Goal: Information Seeking & Learning: Learn about a topic

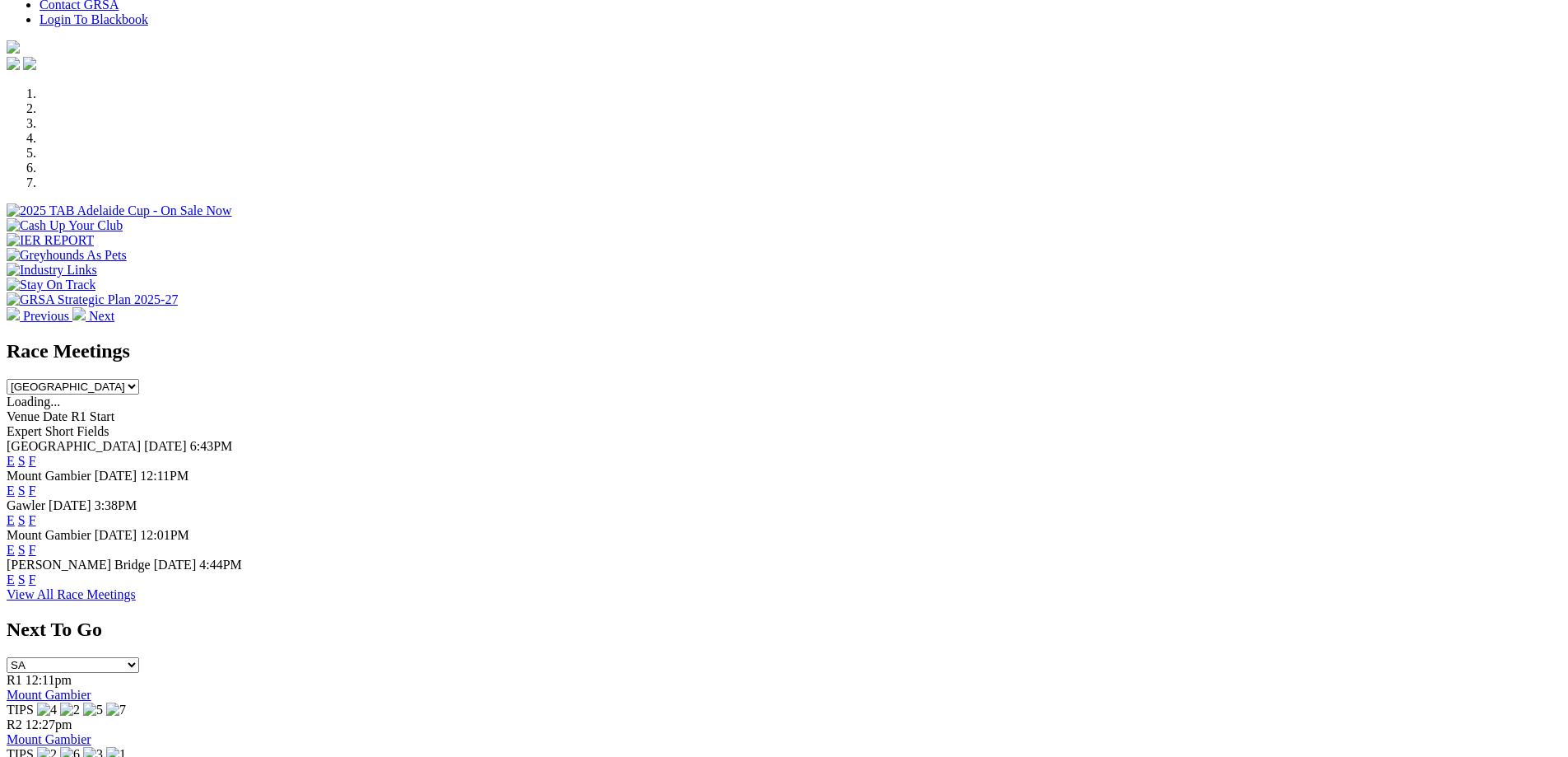
scroll to position [577, 0]
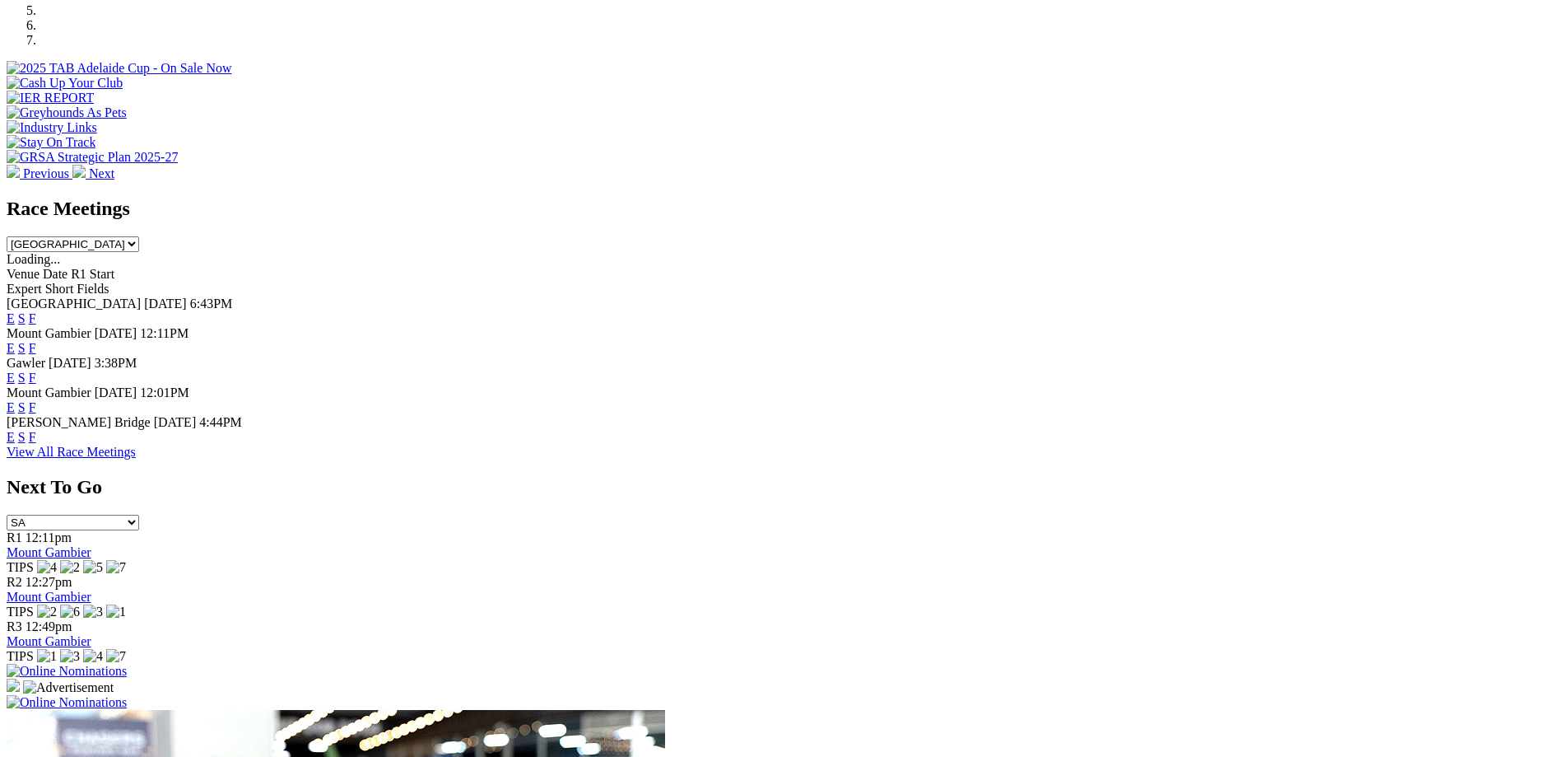
click at [36, 311] on link "F" at bounding box center [33, 318] width 7 height 14
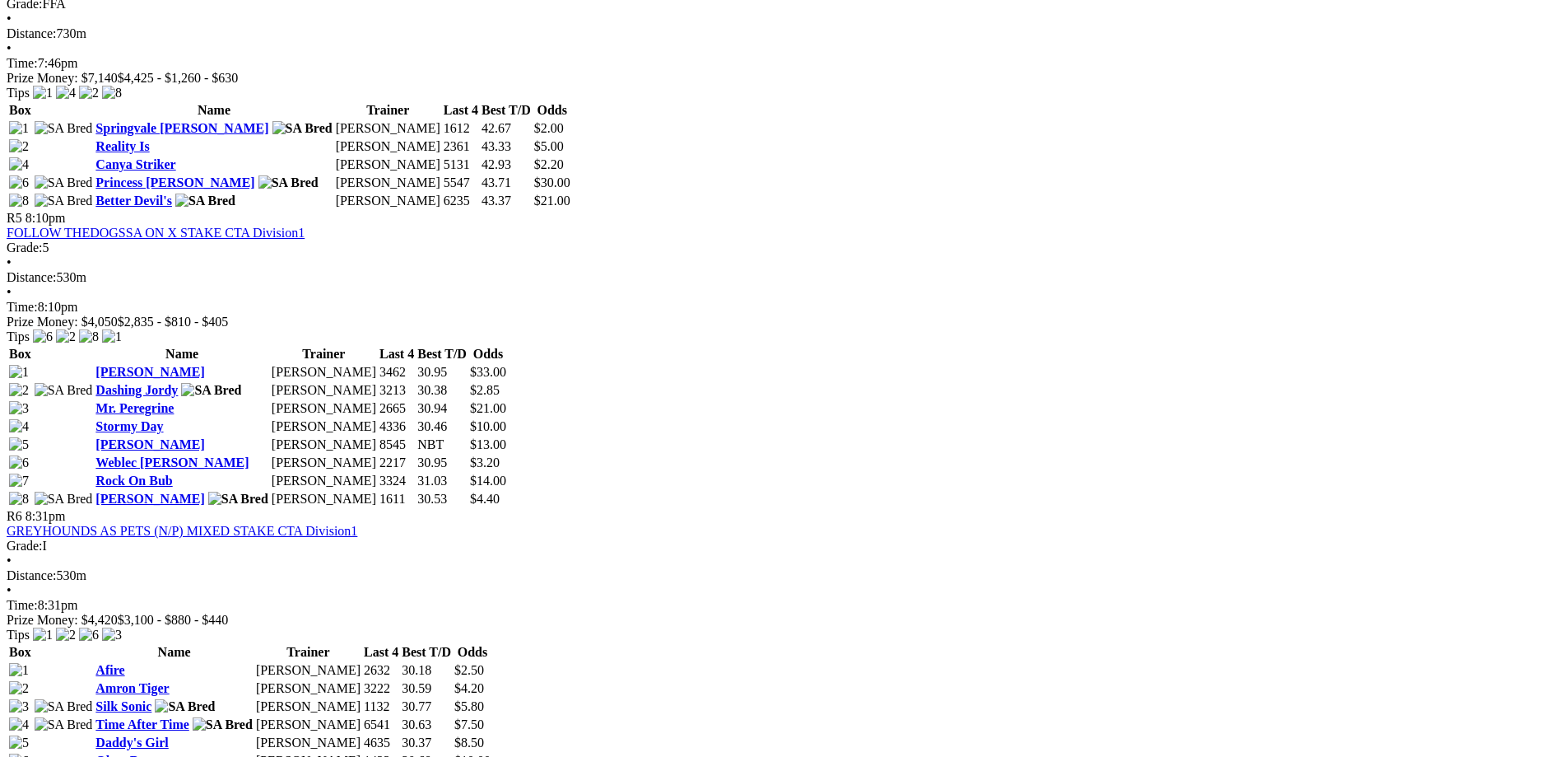
scroll to position [1729, 0]
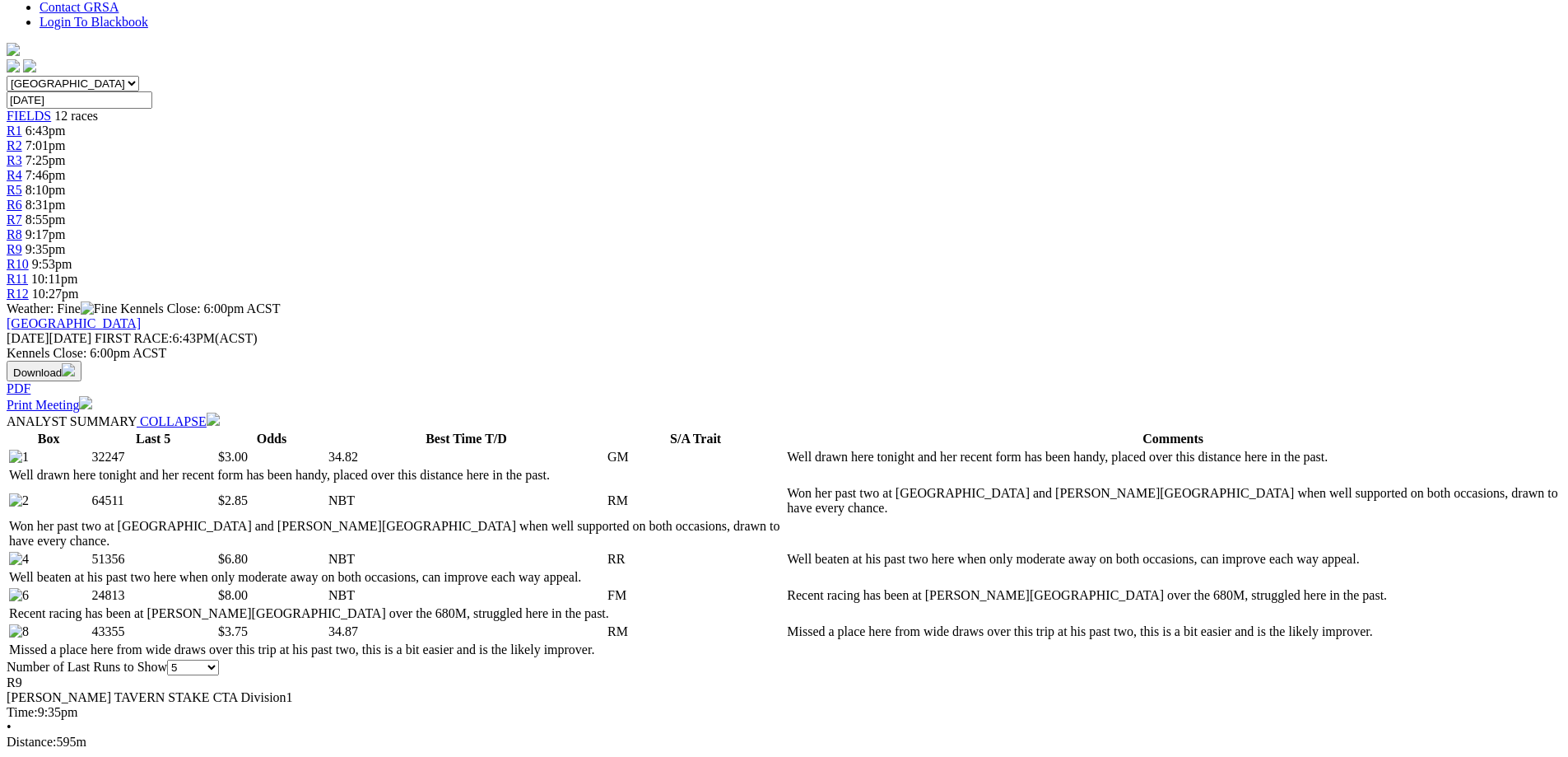
scroll to position [494, 0]
